Goal: Check status: Check status

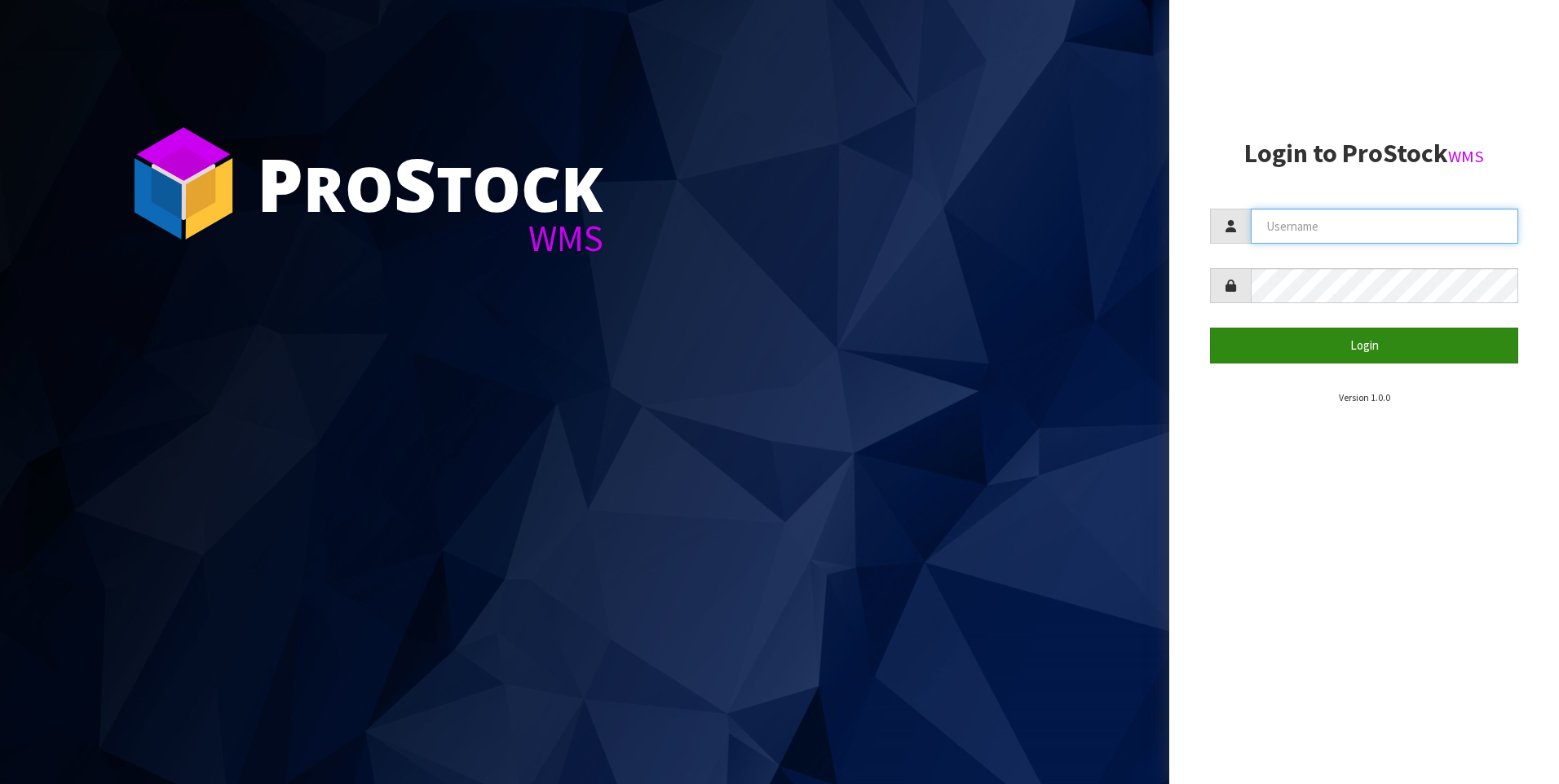
type input "[PERSON_NAME]"
click at [1303, 342] on button "Login" at bounding box center [1364, 346] width 308 height 35
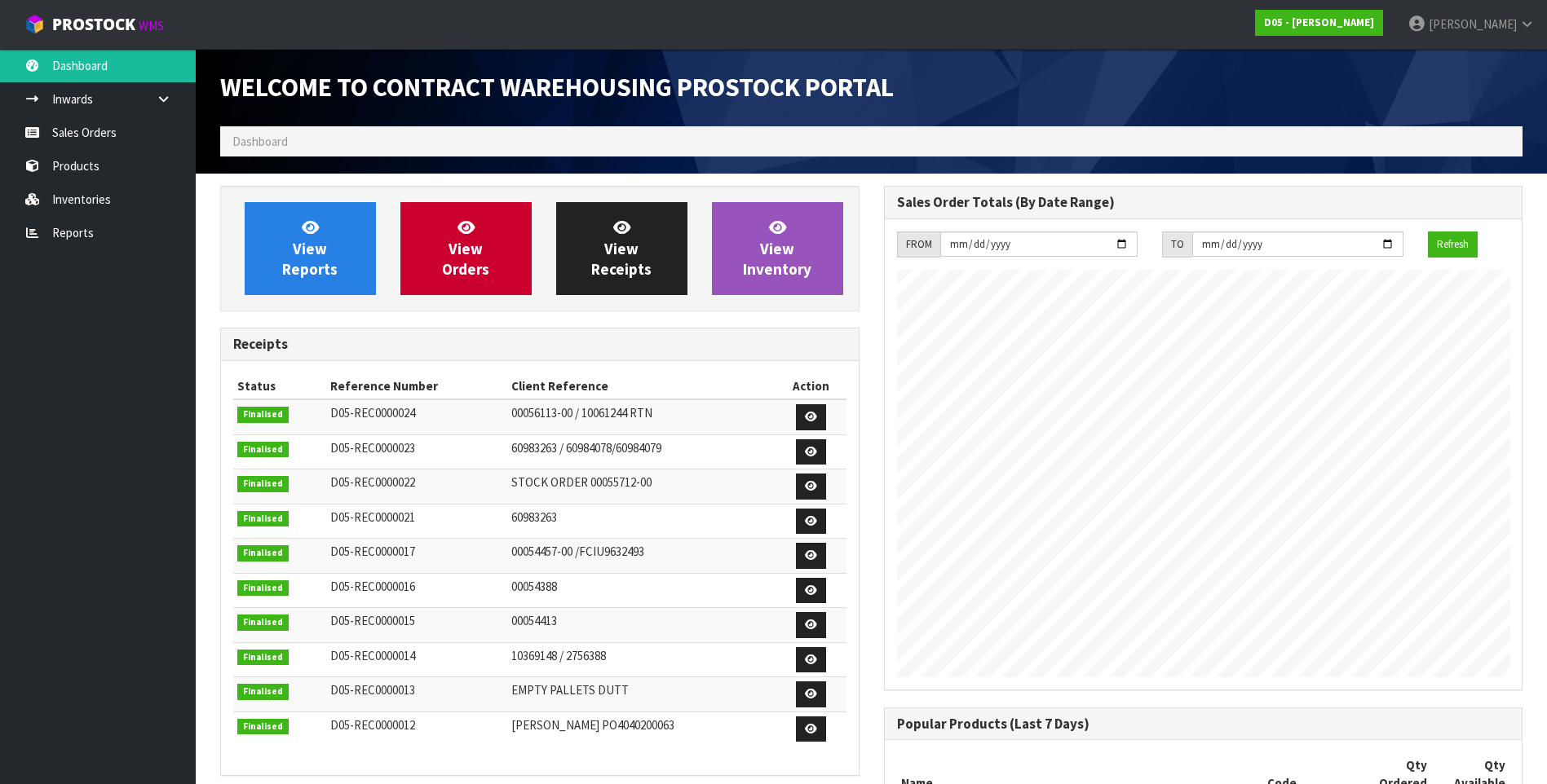
scroll to position [957, 663]
click at [109, 138] on link "Sales Orders" at bounding box center [98, 132] width 196 height 33
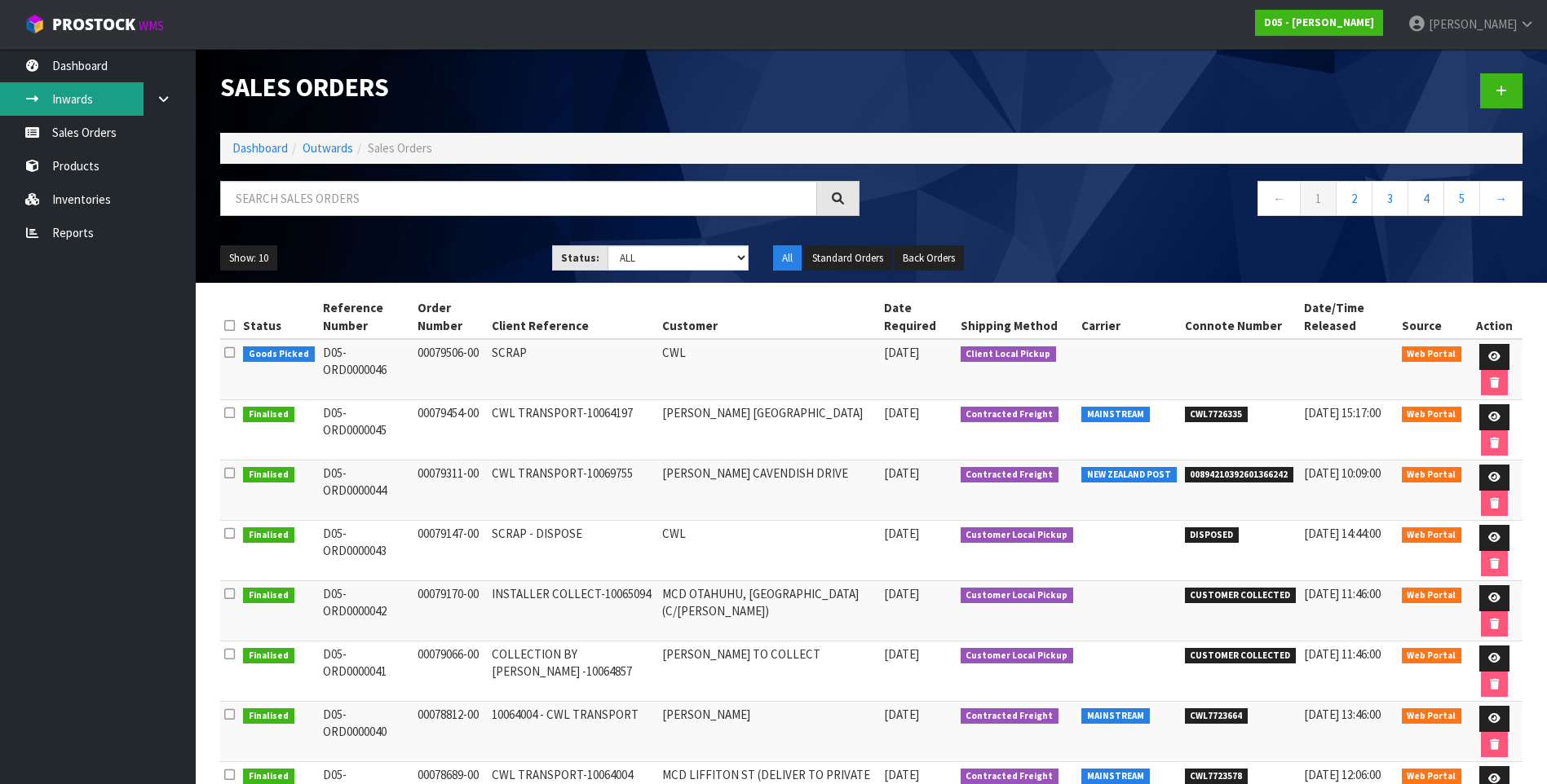
click at [90, 100] on link "Inwards" at bounding box center [98, 99] width 196 height 33
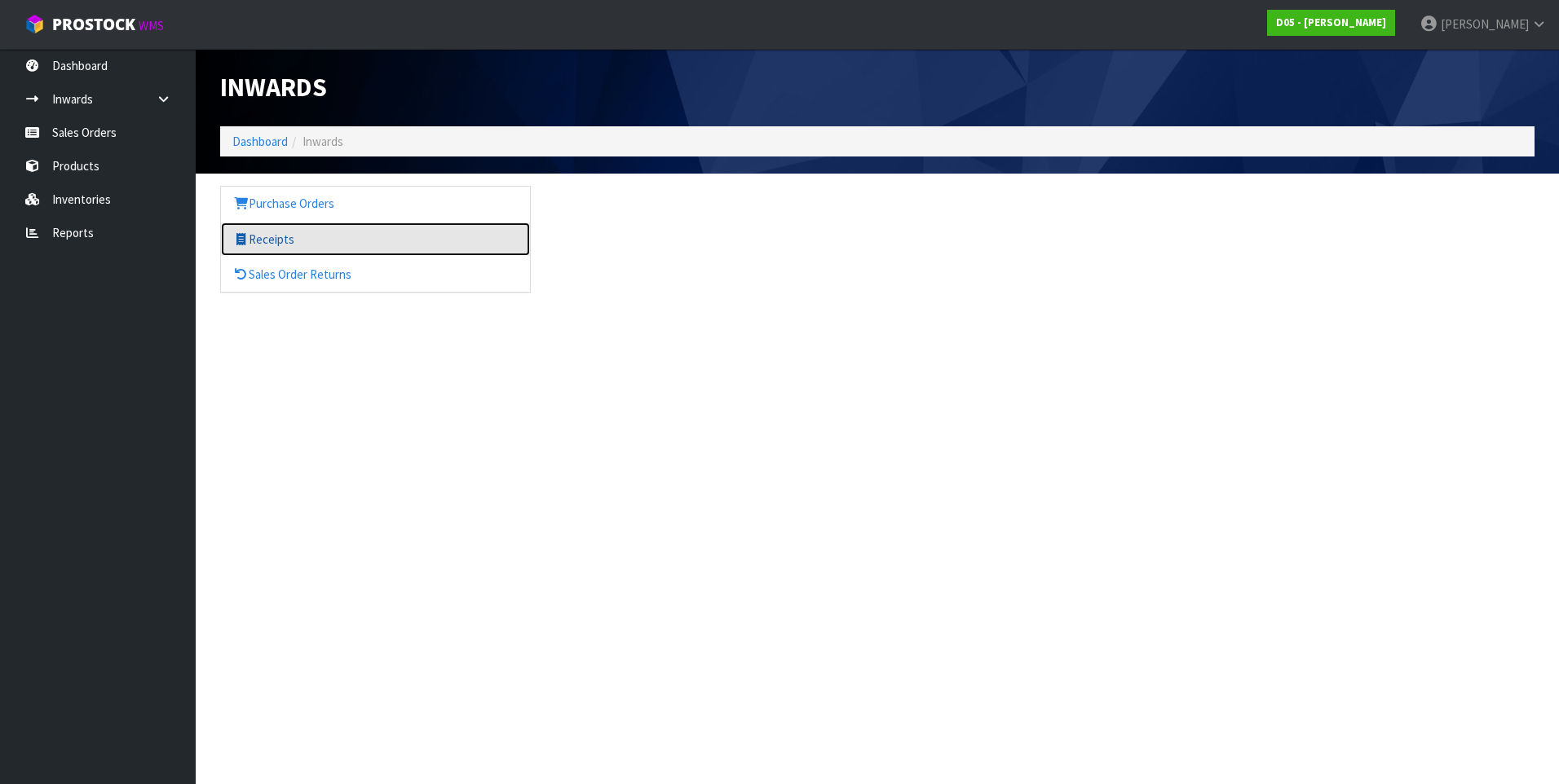
click at [279, 236] on link "Receipts" at bounding box center [375, 239] width 309 height 33
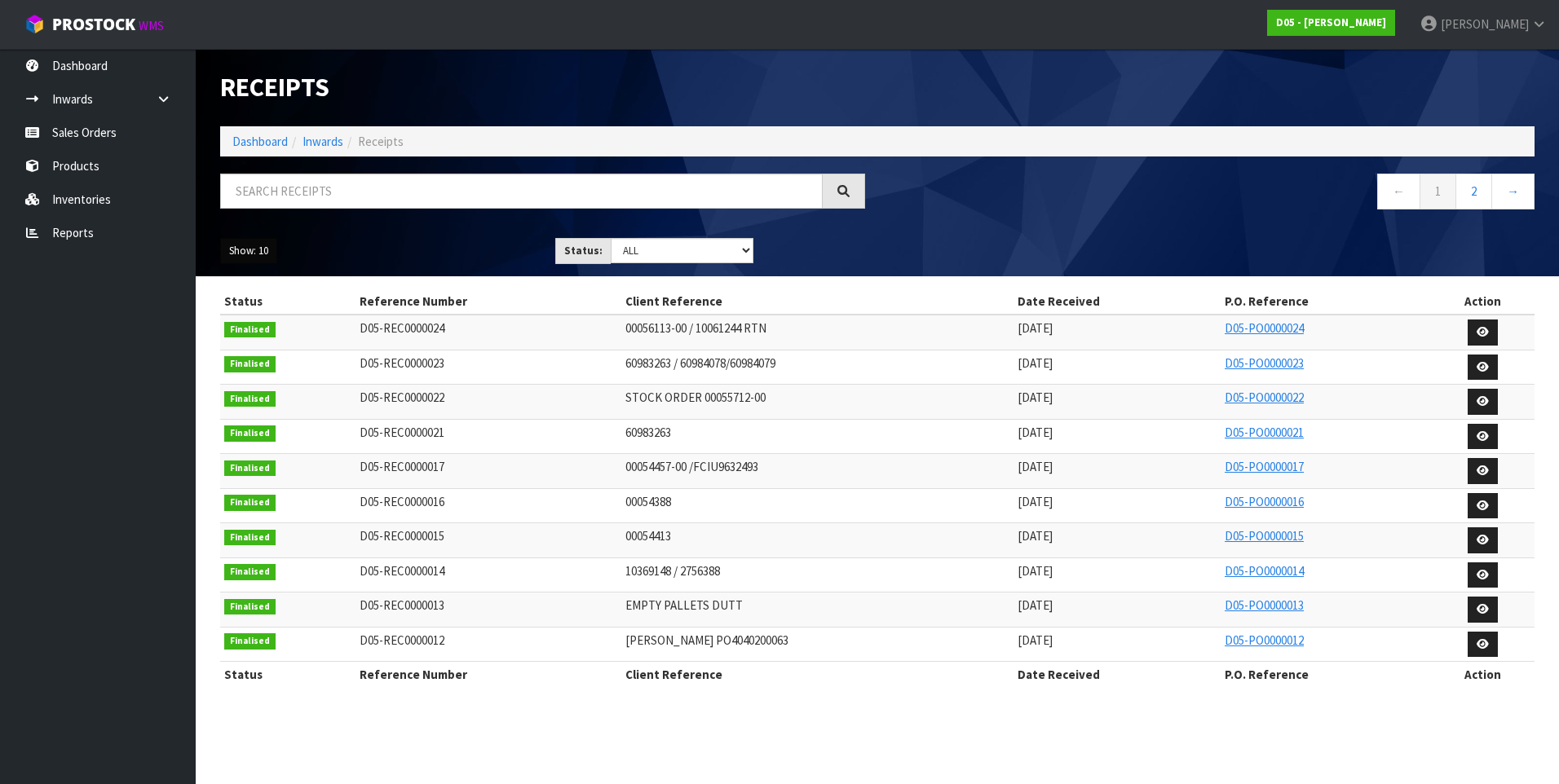
click at [248, 249] on button "Show: 10" at bounding box center [249, 250] width 57 height 26
click at [259, 345] on link "50" at bounding box center [285, 348] width 129 height 22
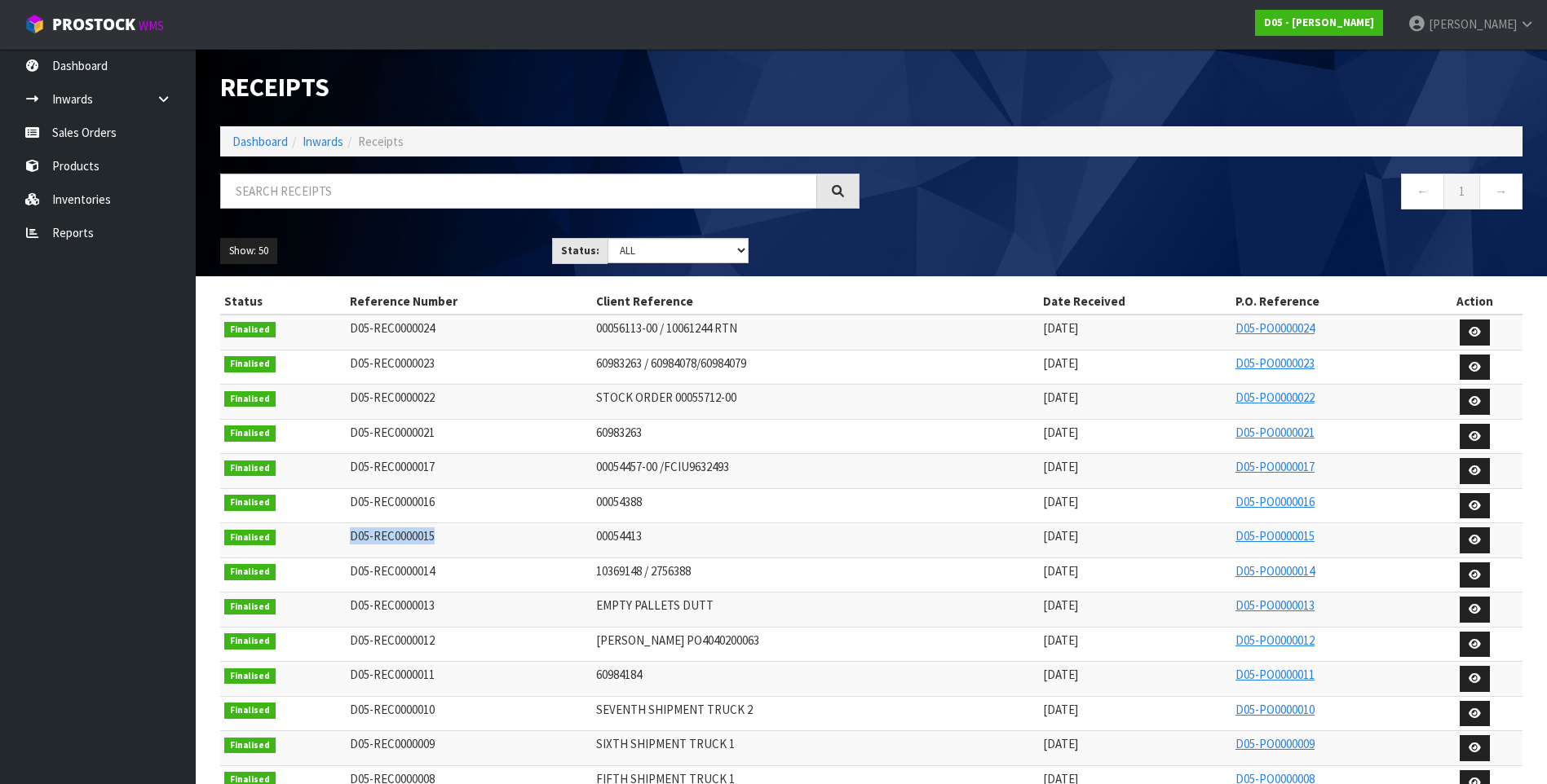
drag, startPoint x: 449, startPoint y: 535, endPoint x: 352, endPoint y: 536, distance: 97.0
click at [352, 536] on tr "Finalised D05-REC0000015 00054413 [DATE] D05-PO0000015" at bounding box center [871, 541] width 1303 height 35
drag, startPoint x: 352, startPoint y: 536, endPoint x: 366, endPoint y: 536, distance: 14.0
copy tr "D05-REC0000015"
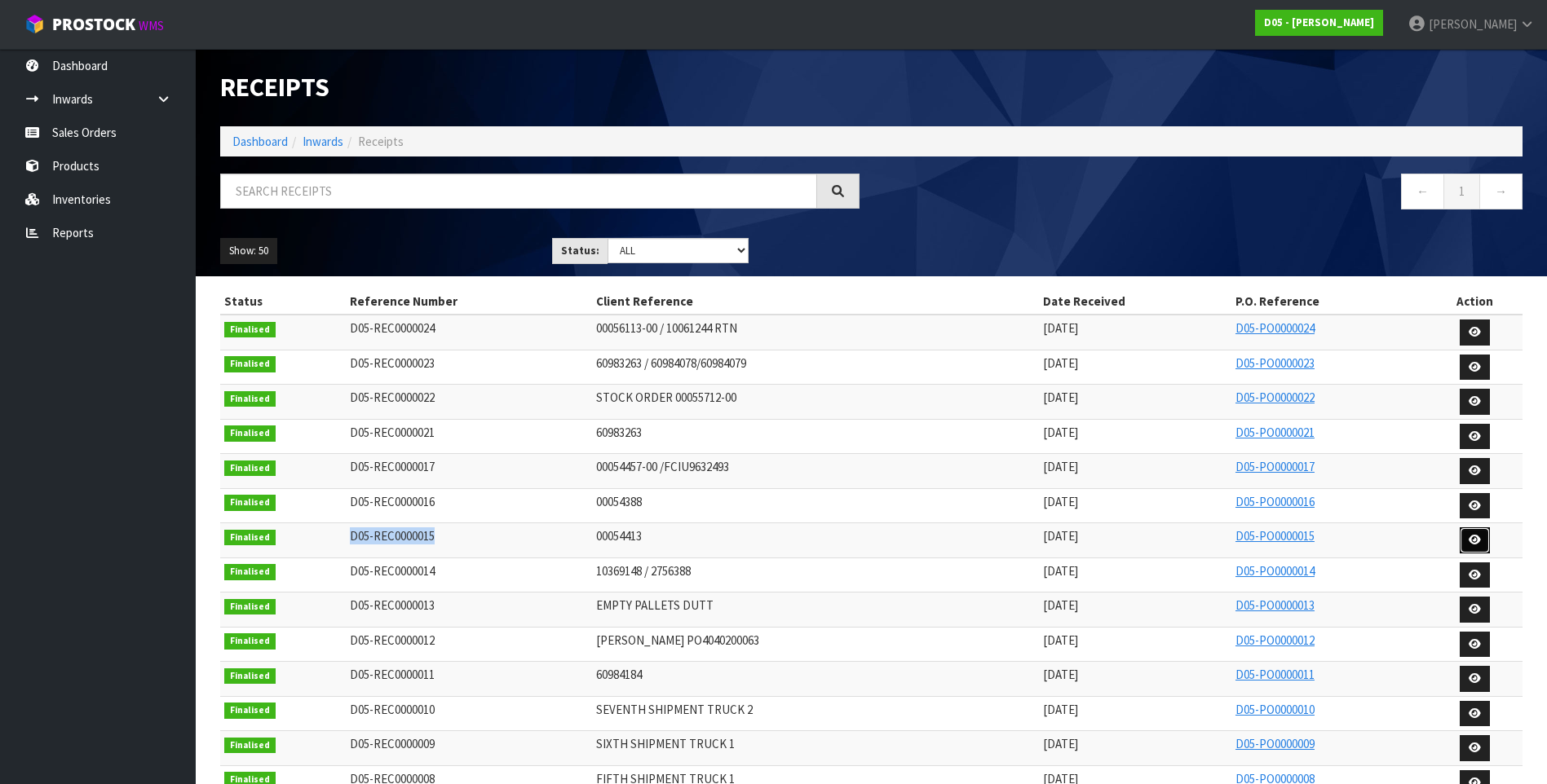
click at [1472, 537] on icon at bounding box center [1475, 540] width 13 height 11
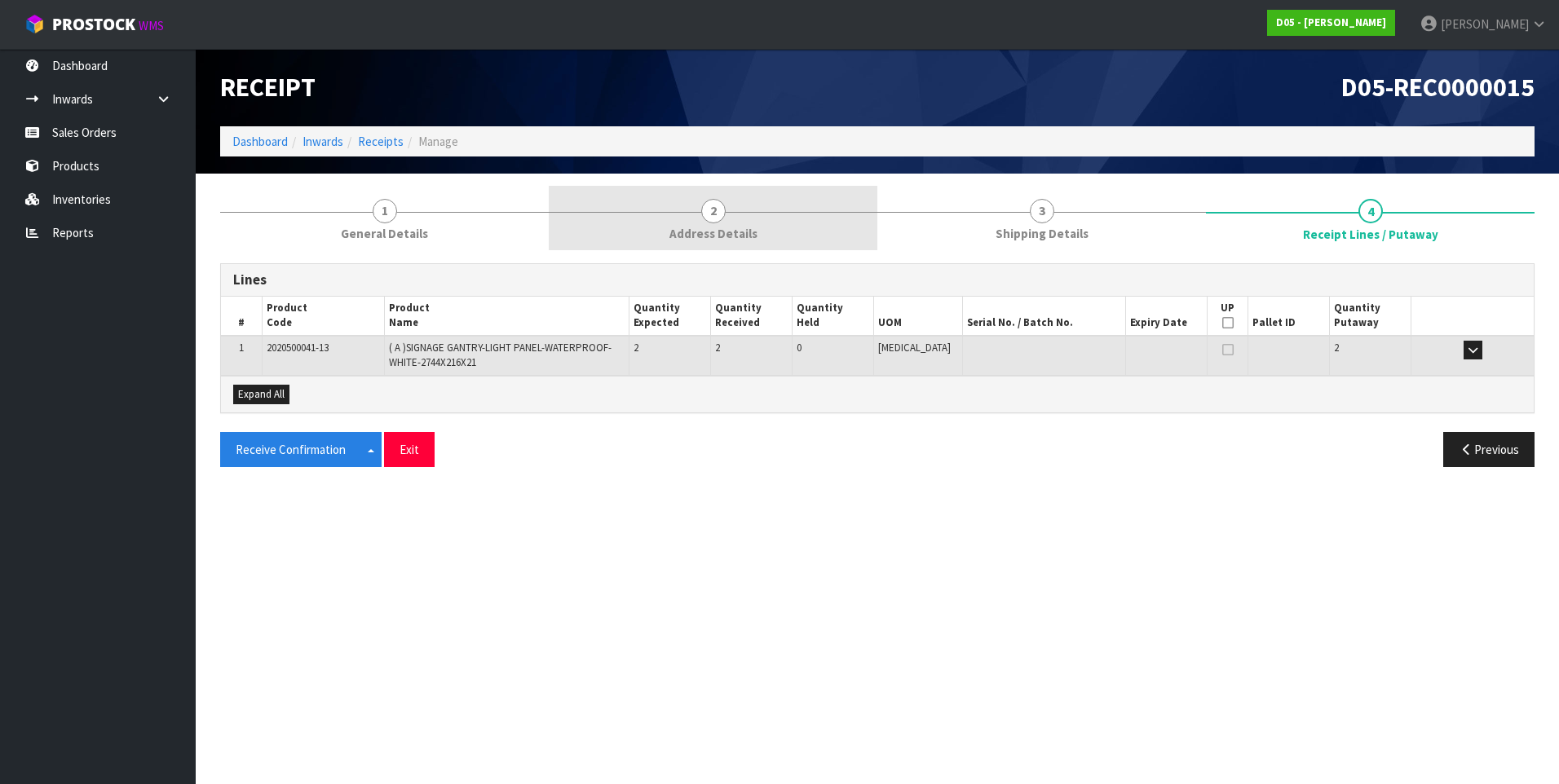
click at [707, 215] on span "2" at bounding box center [713, 211] width 24 height 24
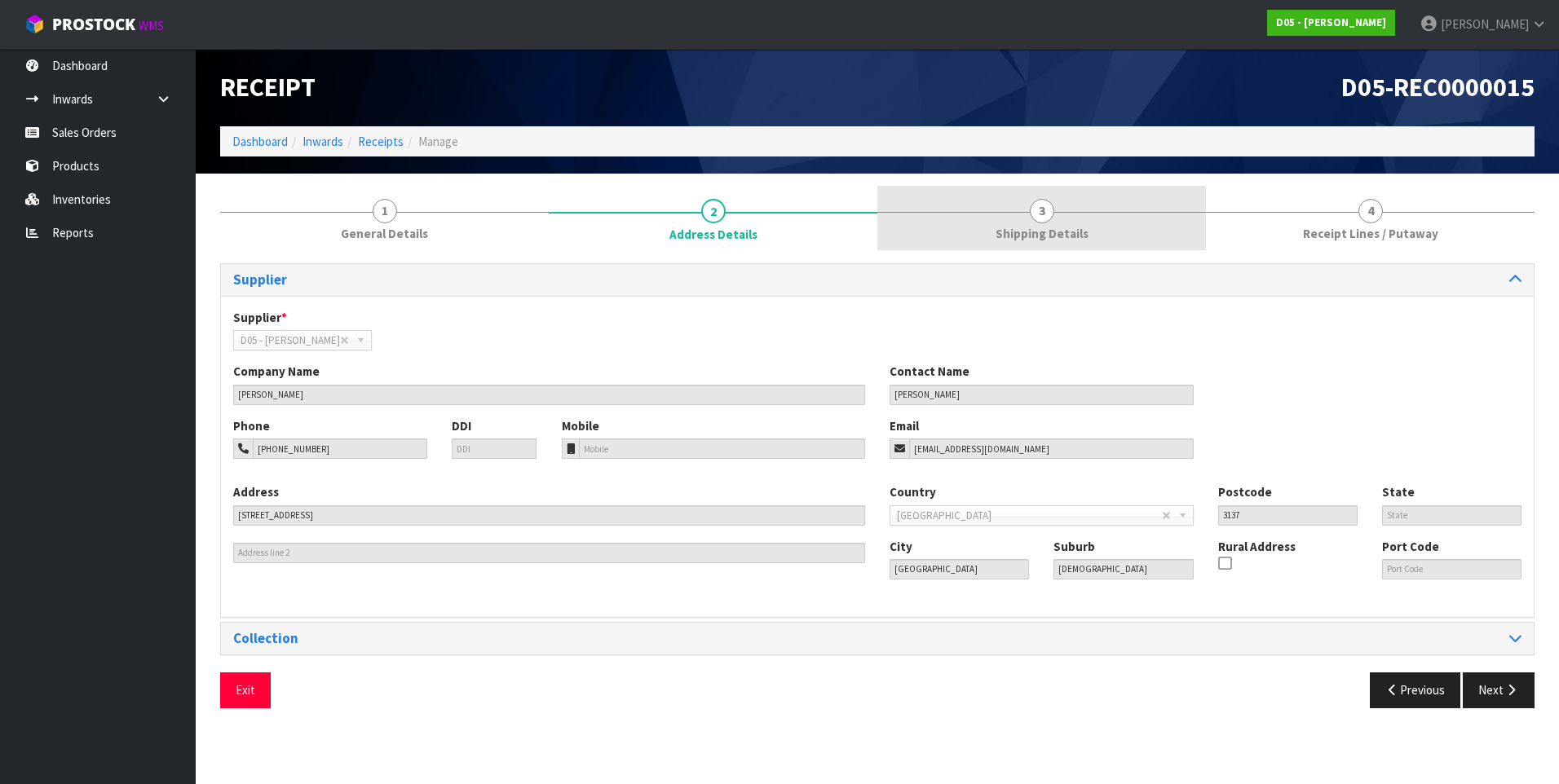
click at [1043, 213] on span "3" at bounding box center [1041, 211] width 24 height 24
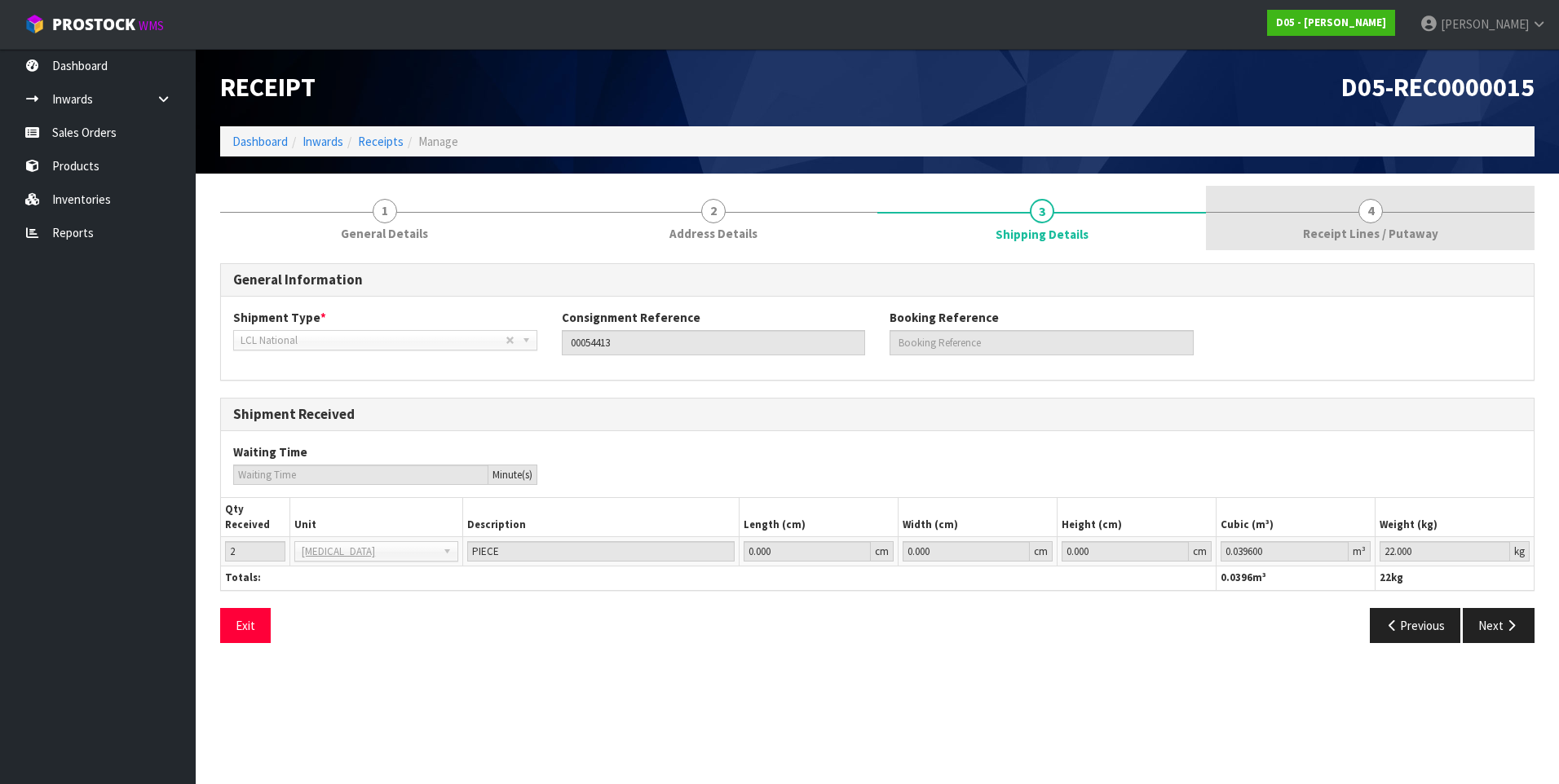
click at [1365, 215] on span "4" at bounding box center [1370, 211] width 24 height 24
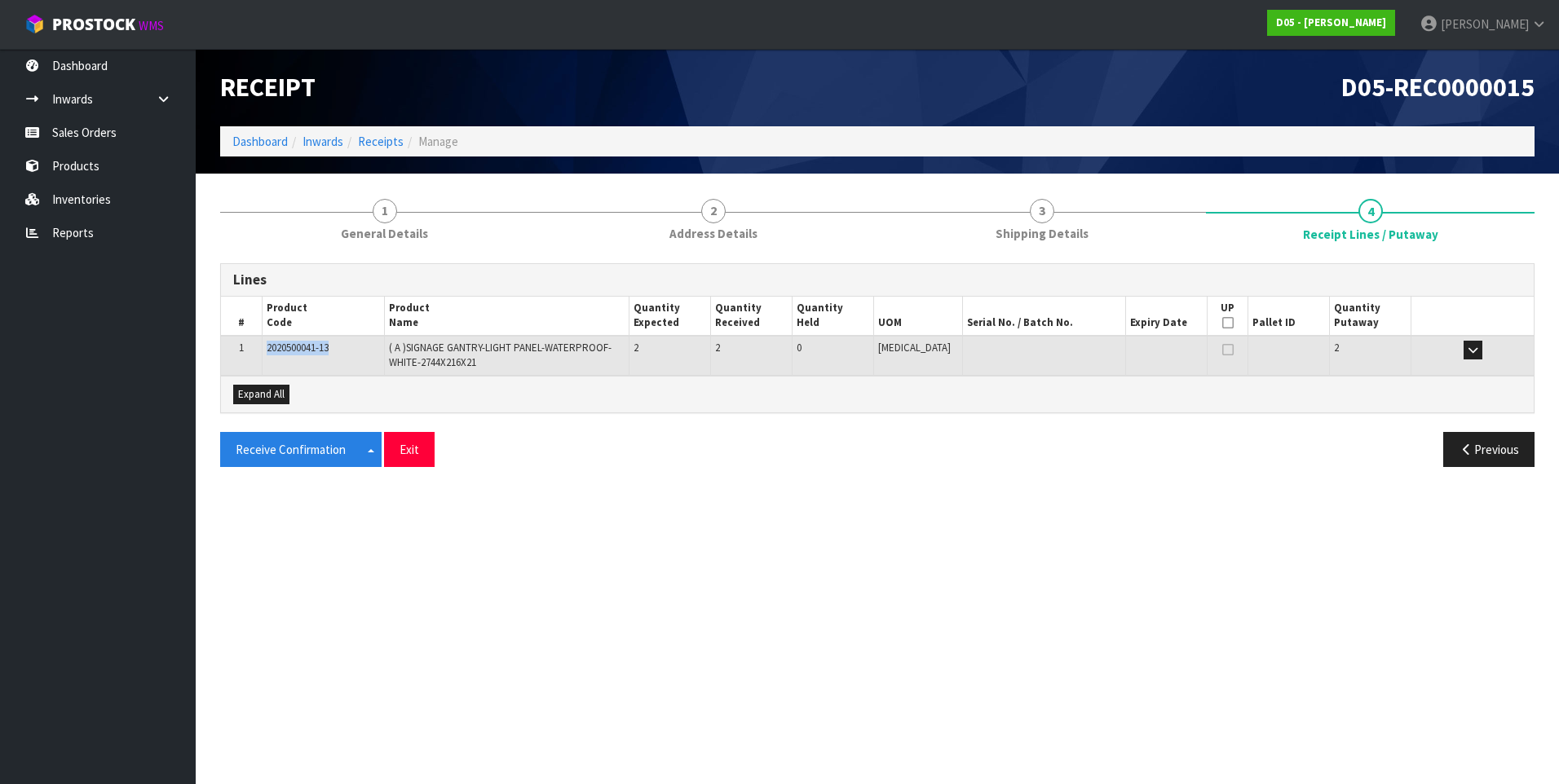
drag, startPoint x: 341, startPoint y: 347, endPoint x: 261, endPoint y: 352, distance: 80.2
click at [261, 352] on tr "1 2020500041-13 ( A )SIGNAGE GANTRY-LIGHT PANEL-WATERPROOF-WHITE-2744X216X21 2 …" at bounding box center [877, 355] width 1312 height 39
drag, startPoint x: 261, startPoint y: 352, endPoint x: 279, endPoint y: 346, distance: 19.0
copy tr "2020500041-13"
click at [417, 459] on button "Exit" at bounding box center [409, 449] width 50 height 35
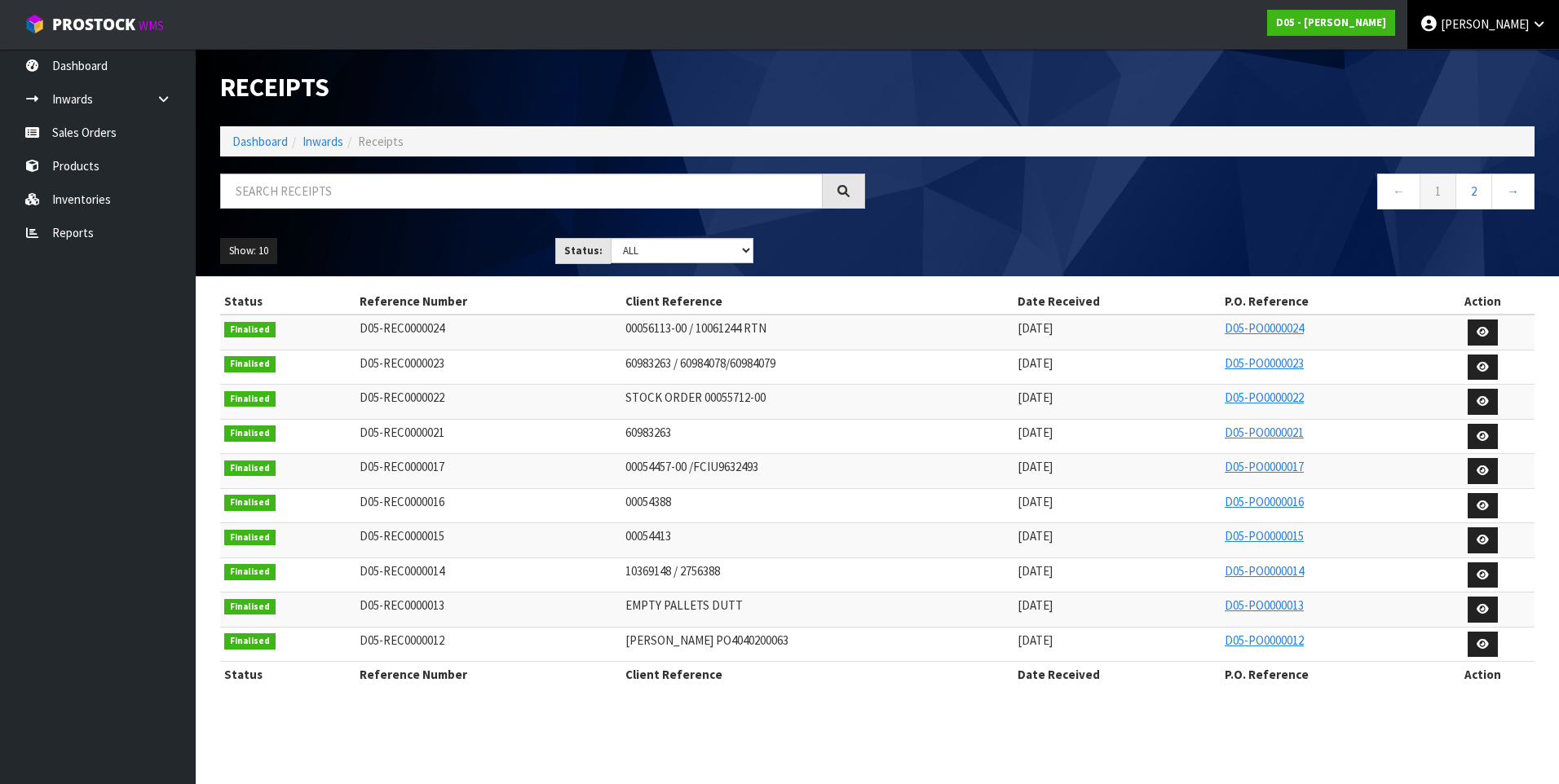
click at [1493, 27] on span "[PERSON_NAME]" at bounding box center [1484, 23] width 88 height 16
click at [1488, 56] on link "Logout" at bounding box center [1494, 64] width 129 height 22
